Goal: Task Accomplishment & Management: Manage account settings

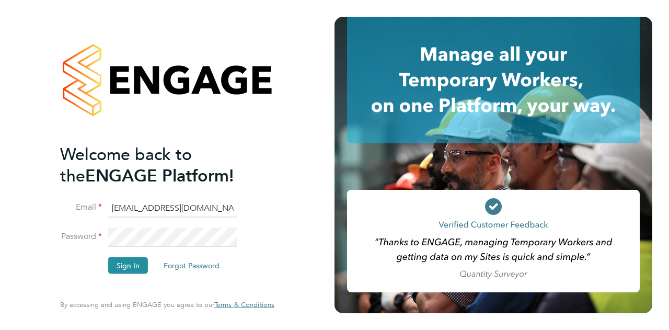
click at [125, 265] on button "Sign In" at bounding box center [128, 265] width 40 height 17
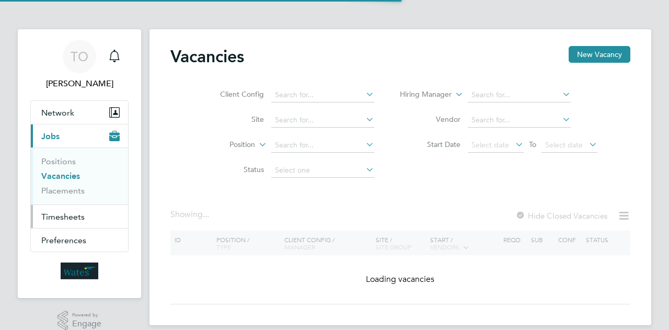
click at [74, 216] on span "Timesheets" at bounding box center [62, 217] width 43 height 10
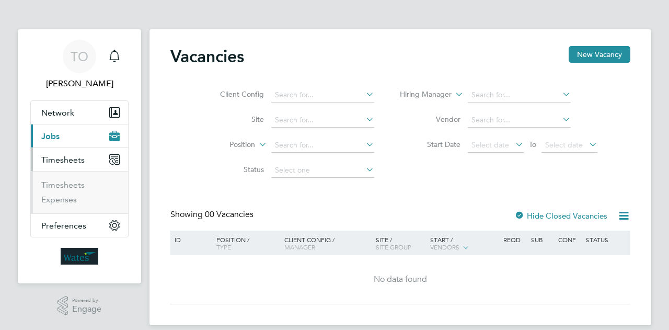
click at [72, 160] on span "Timesheets" at bounding box center [62, 160] width 43 height 10
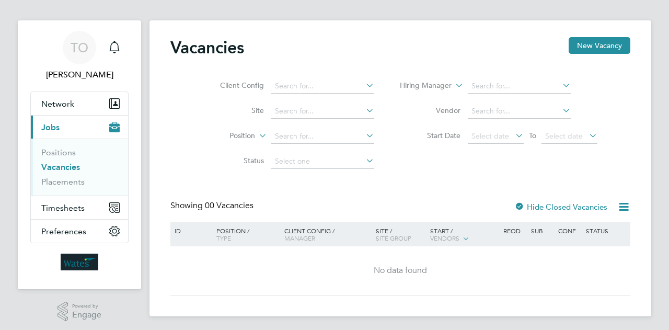
scroll to position [11, 0]
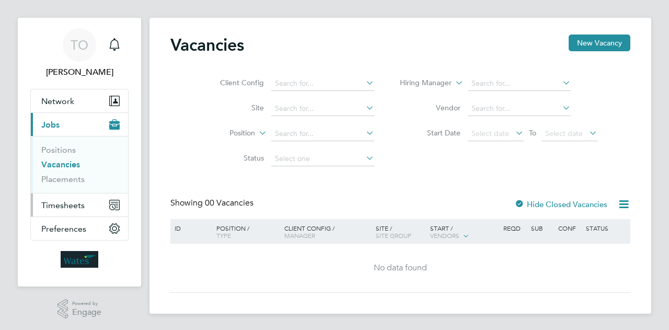
click at [67, 203] on span "Timesheets" at bounding box center [62, 205] width 43 height 10
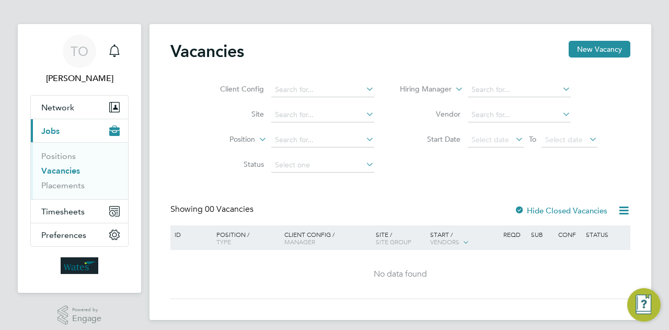
scroll to position [0, 0]
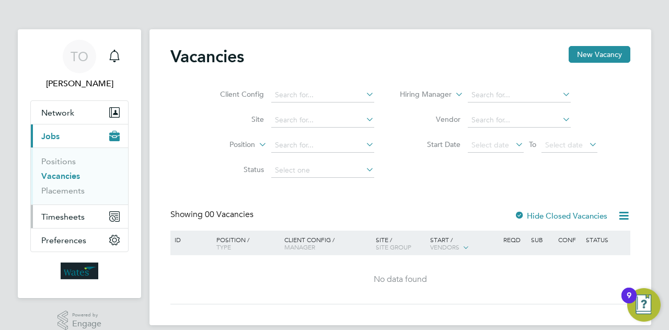
drag, startPoint x: 119, startPoint y: 210, endPoint x: 117, endPoint y: 216, distance: 6.6
click at [117, 215] on button "Timesheets" at bounding box center [79, 216] width 97 height 23
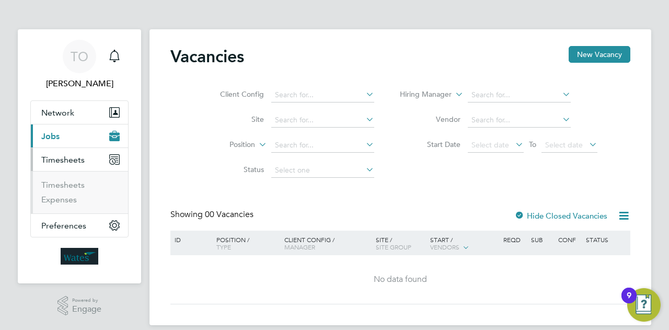
click at [62, 157] on span "Timesheets" at bounding box center [62, 160] width 43 height 10
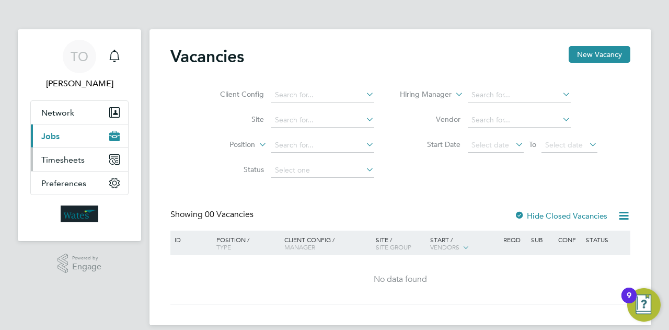
click at [71, 160] on span "Timesheets" at bounding box center [62, 160] width 43 height 10
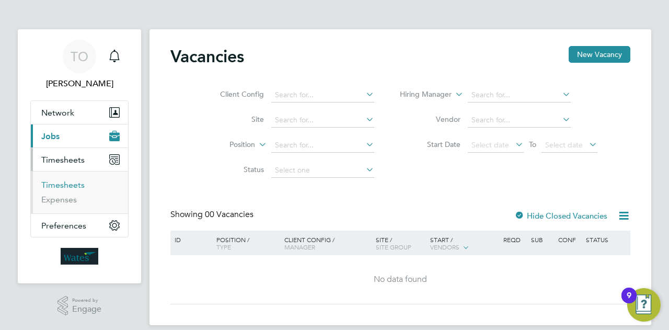
click at [74, 186] on link "Timesheets" at bounding box center [62, 185] width 43 height 10
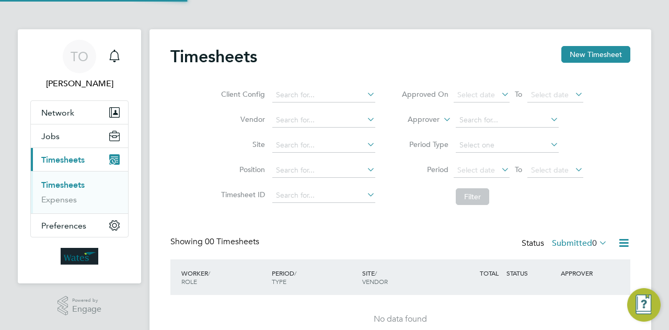
click at [63, 193] on li "Timesheets" at bounding box center [80, 187] width 78 height 15
click at [66, 201] on link "Expenses" at bounding box center [59, 199] width 36 height 10
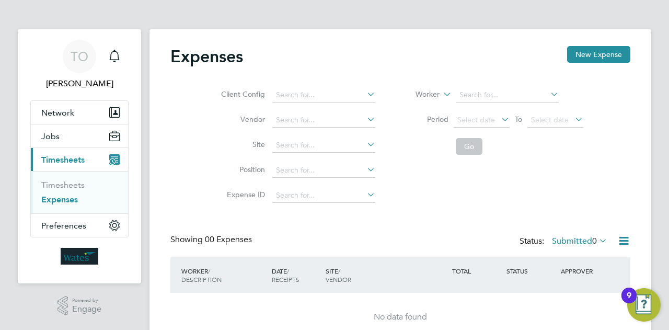
click at [75, 152] on button "Current page: Timesheets" at bounding box center [79, 159] width 97 height 23
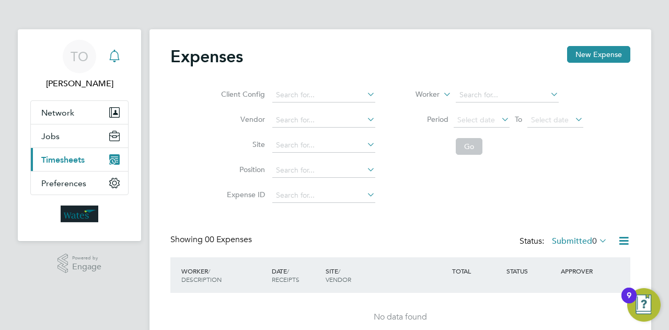
click at [113, 59] on icon "Main navigation" at bounding box center [114, 56] width 13 height 13
click at [116, 58] on icon "Main navigation" at bounding box center [114, 56] width 13 height 13
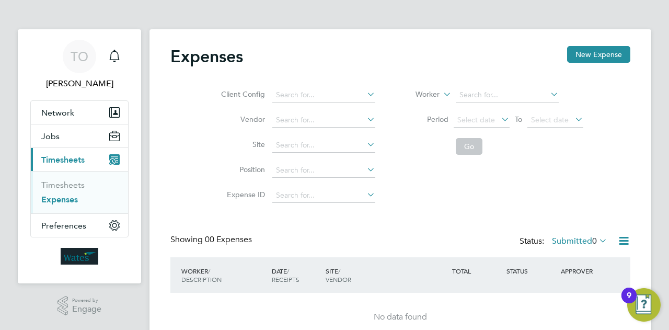
click at [644, 301] on img "Open Resource Center, 9 new notifications" at bounding box center [643, 304] width 33 height 33
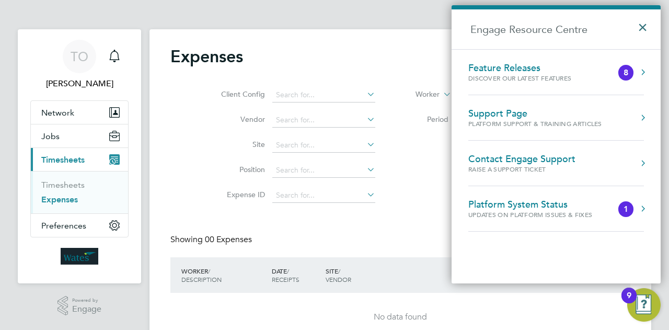
click at [640, 29] on button "×" at bounding box center [645, 24] width 15 height 23
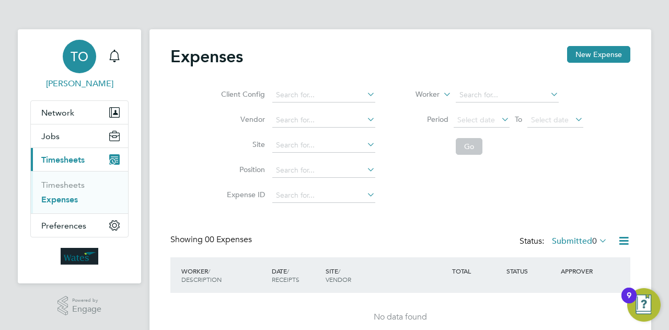
click at [70, 63] on div "TO" at bounding box center [79, 56] width 33 height 33
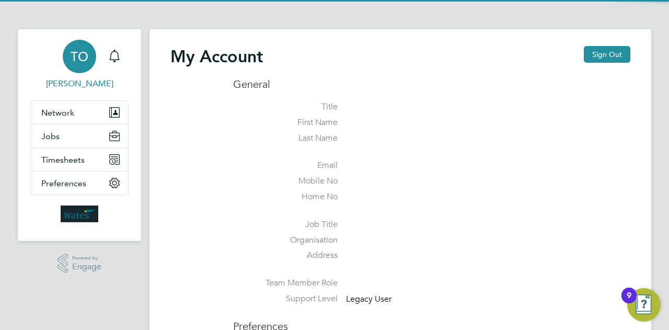
type input "[EMAIL_ADDRESS][DOMAIN_NAME]"
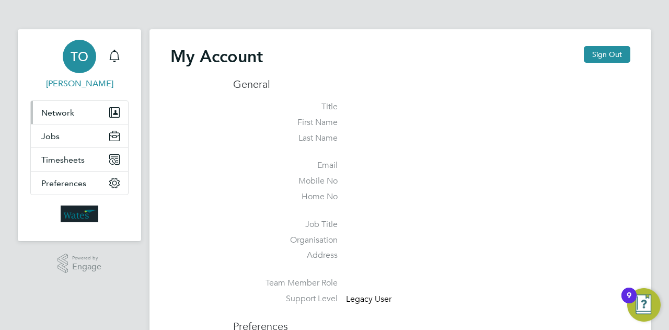
click at [67, 114] on span "Network" at bounding box center [57, 113] width 33 height 10
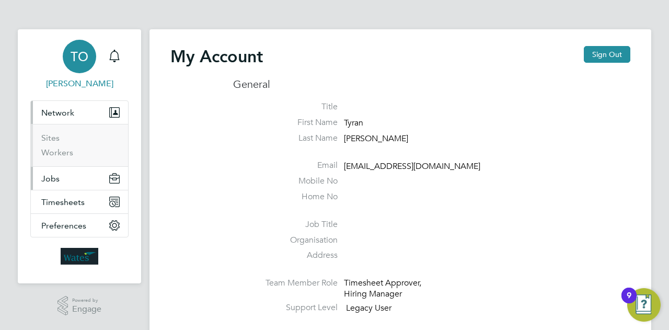
click at [48, 172] on button "Jobs" at bounding box center [79, 178] width 97 height 23
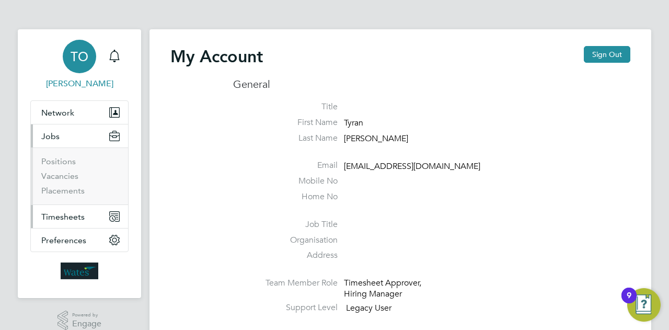
click at [68, 215] on span "Timesheets" at bounding box center [62, 217] width 43 height 10
